Goal: Task Accomplishment & Management: Use online tool/utility

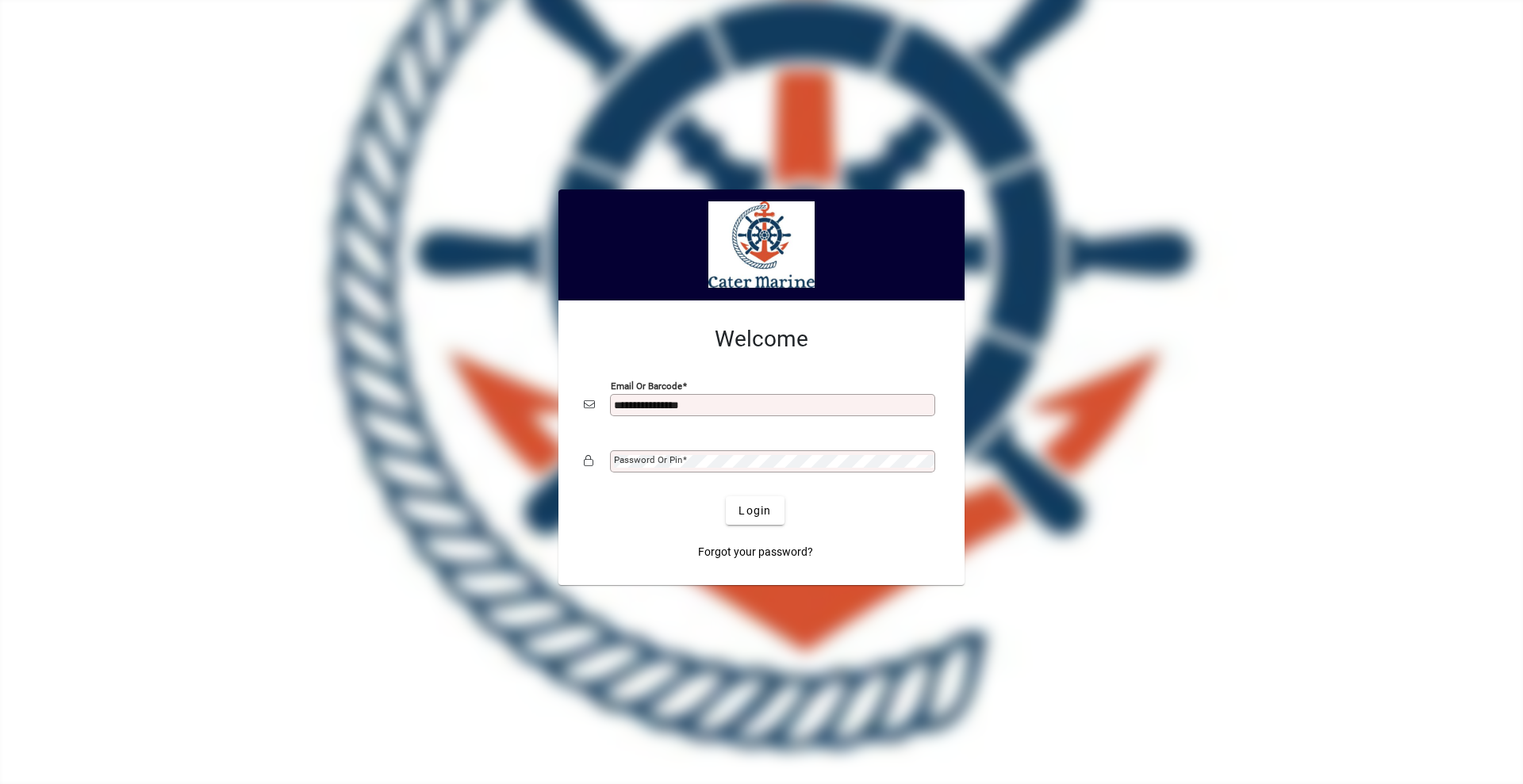
type input "**********"
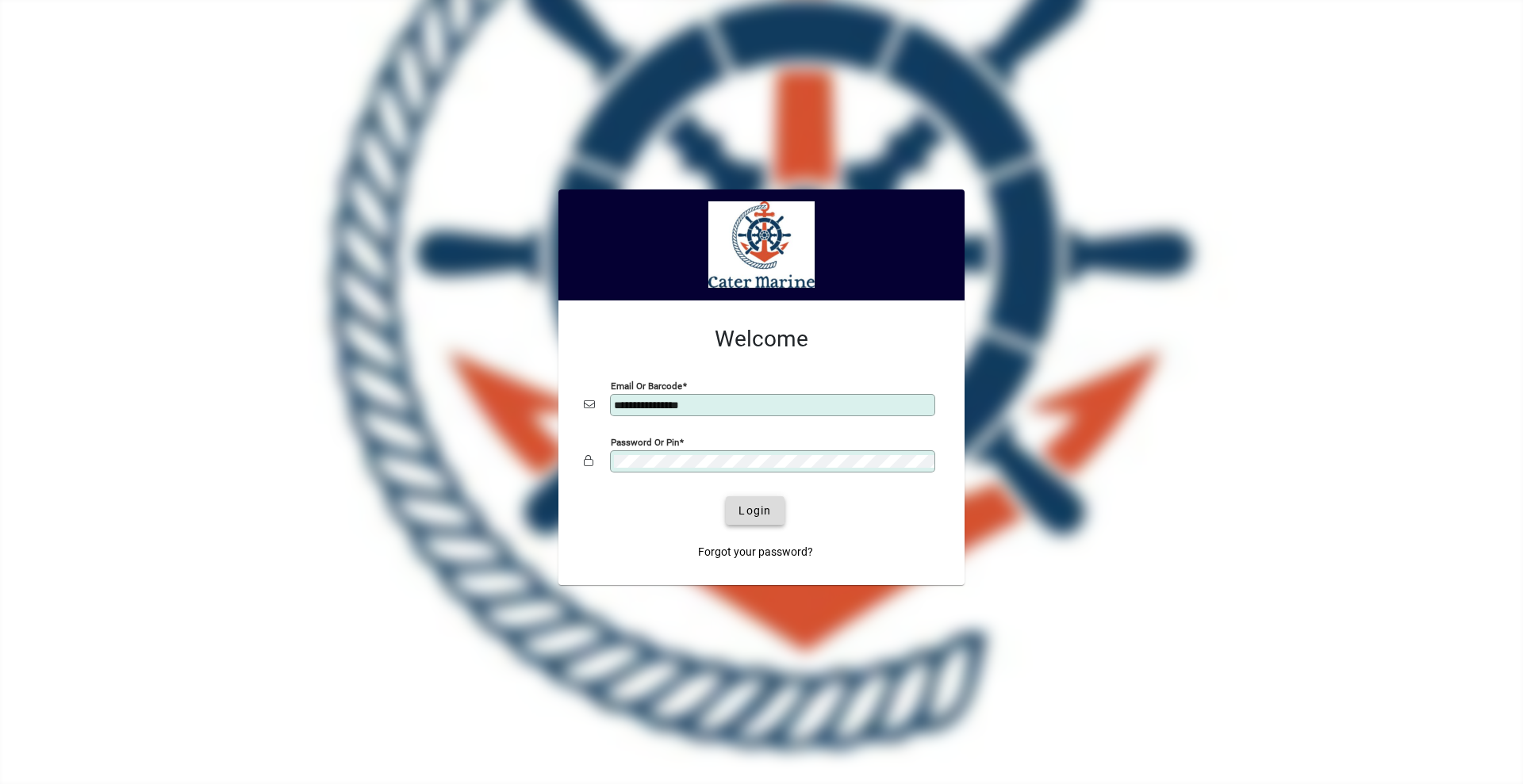
click at [743, 511] on span "Login" at bounding box center [755, 511] width 33 height 16
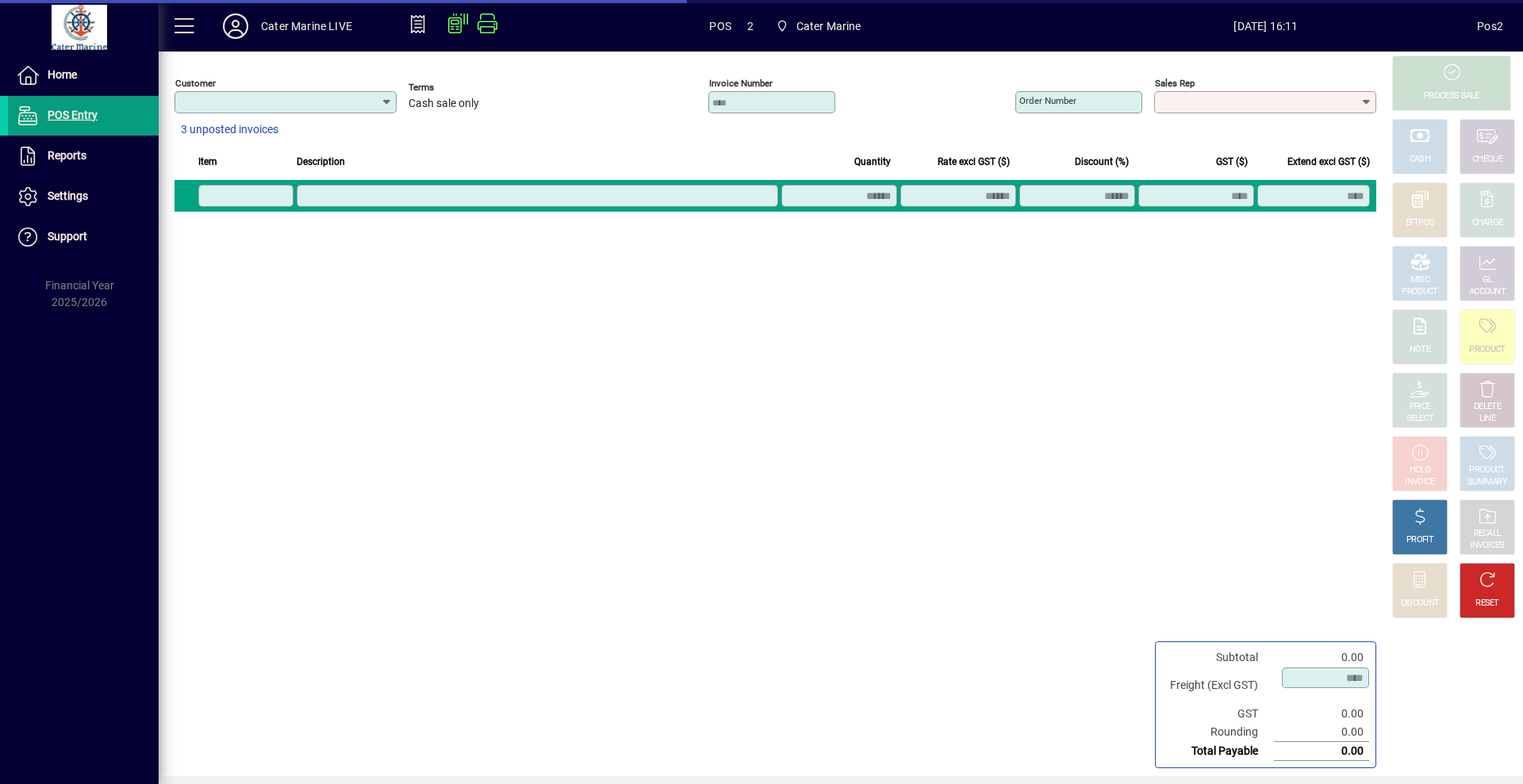
type input "**********"
